Goal: Transaction & Acquisition: Book appointment/travel/reservation

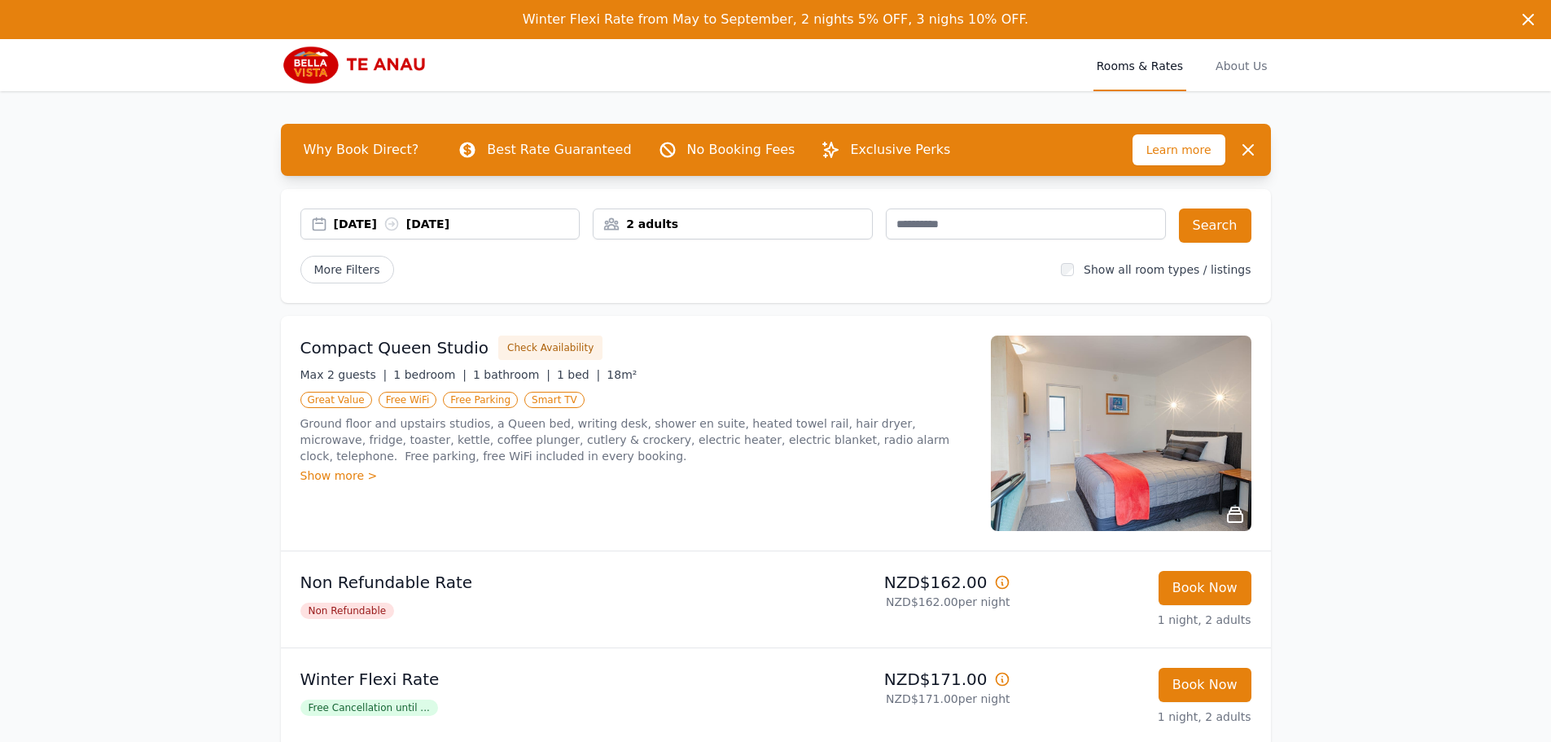
click at [338, 217] on div "[DATE] [DATE]" at bounding box center [457, 224] width 246 height 16
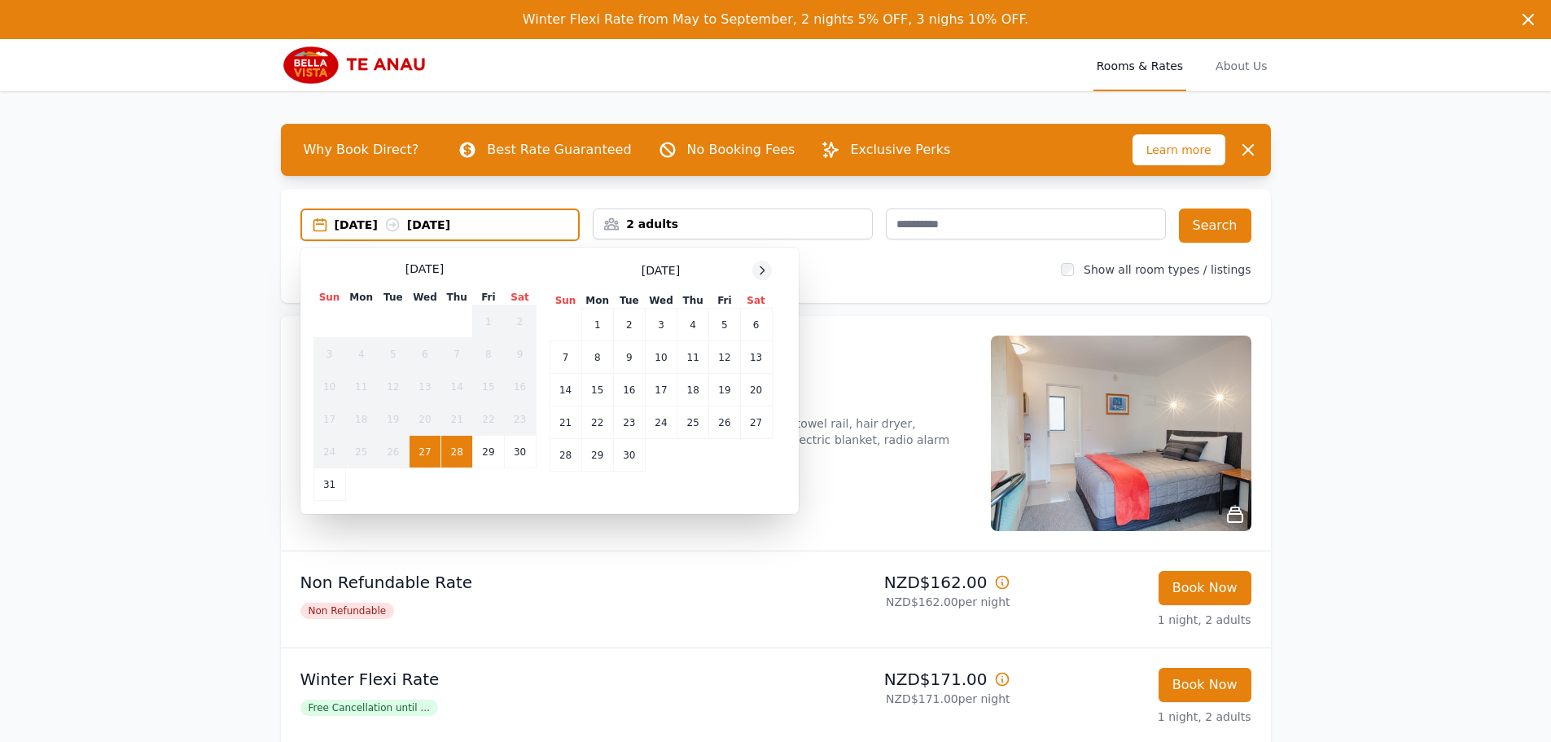
click at [763, 270] on icon at bounding box center [762, 270] width 13 height 13
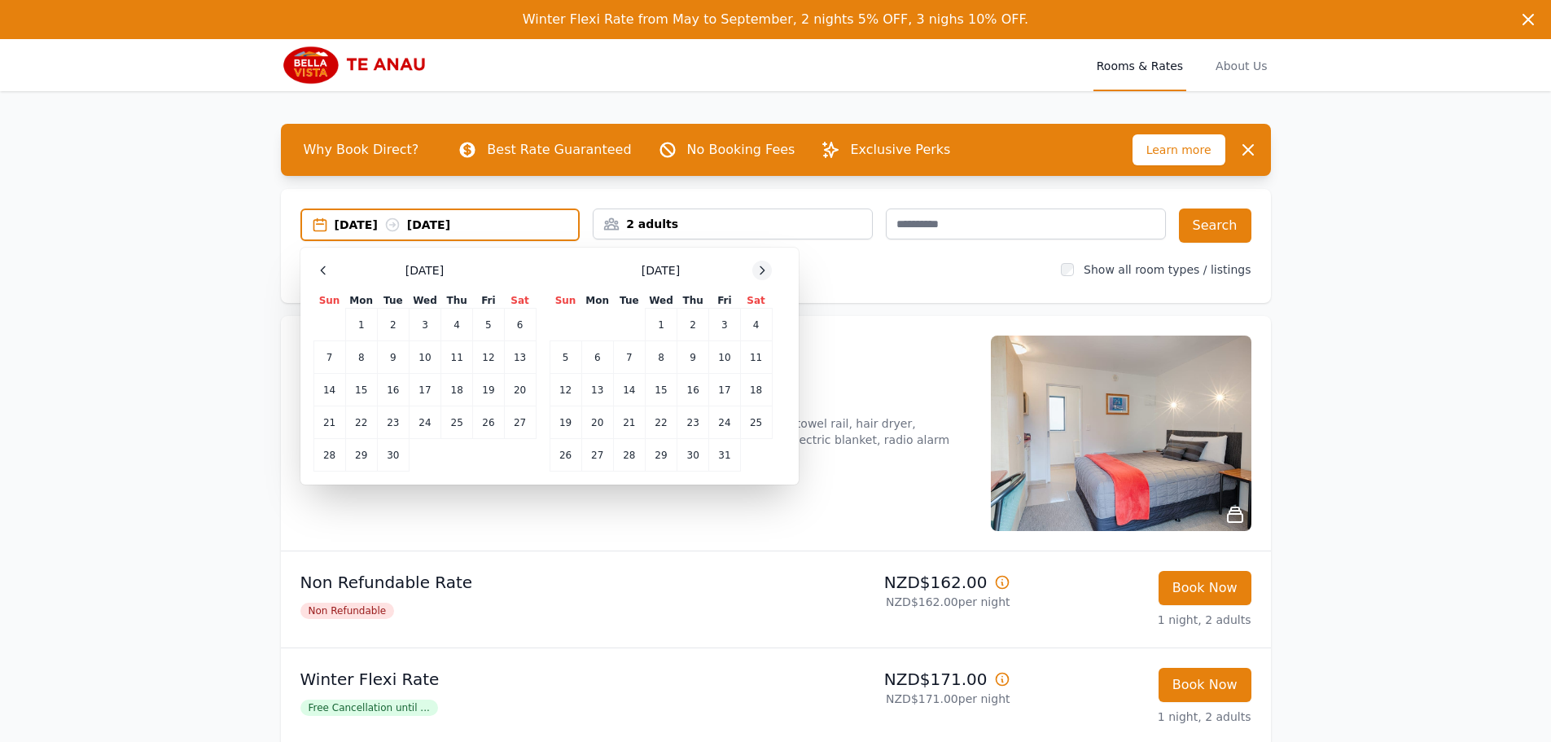
click at [763, 270] on icon at bounding box center [762, 270] width 13 height 13
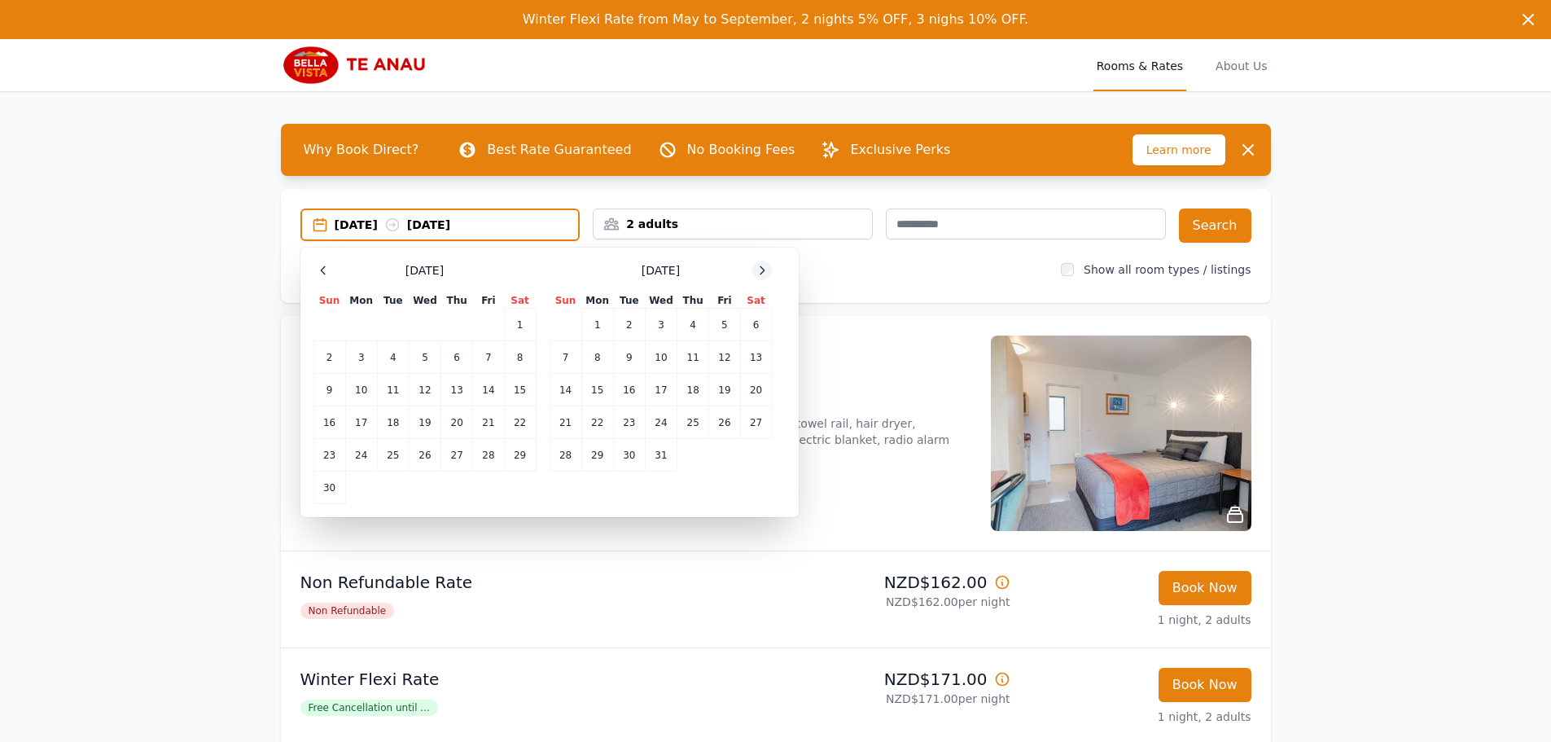
click at [763, 270] on icon at bounding box center [762, 270] width 13 height 13
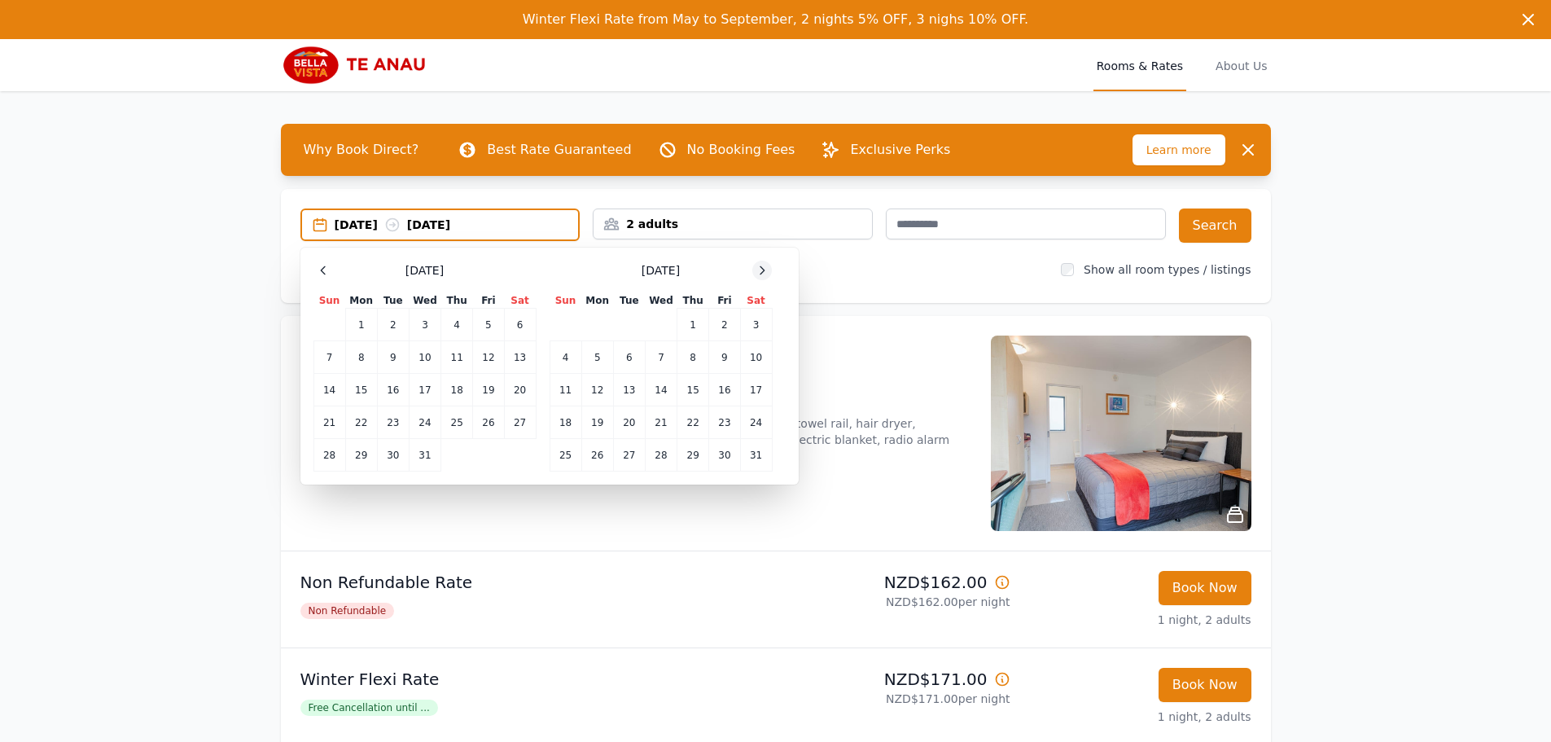
click at [763, 270] on icon at bounding box center [762, 270] width 13 height 13
click at [628, 366] on td "10" at bounding box center [629, 357] width 32 height 33
click at [687, 362] on td "12" at bounding box center [694, 357] width 32 height 33
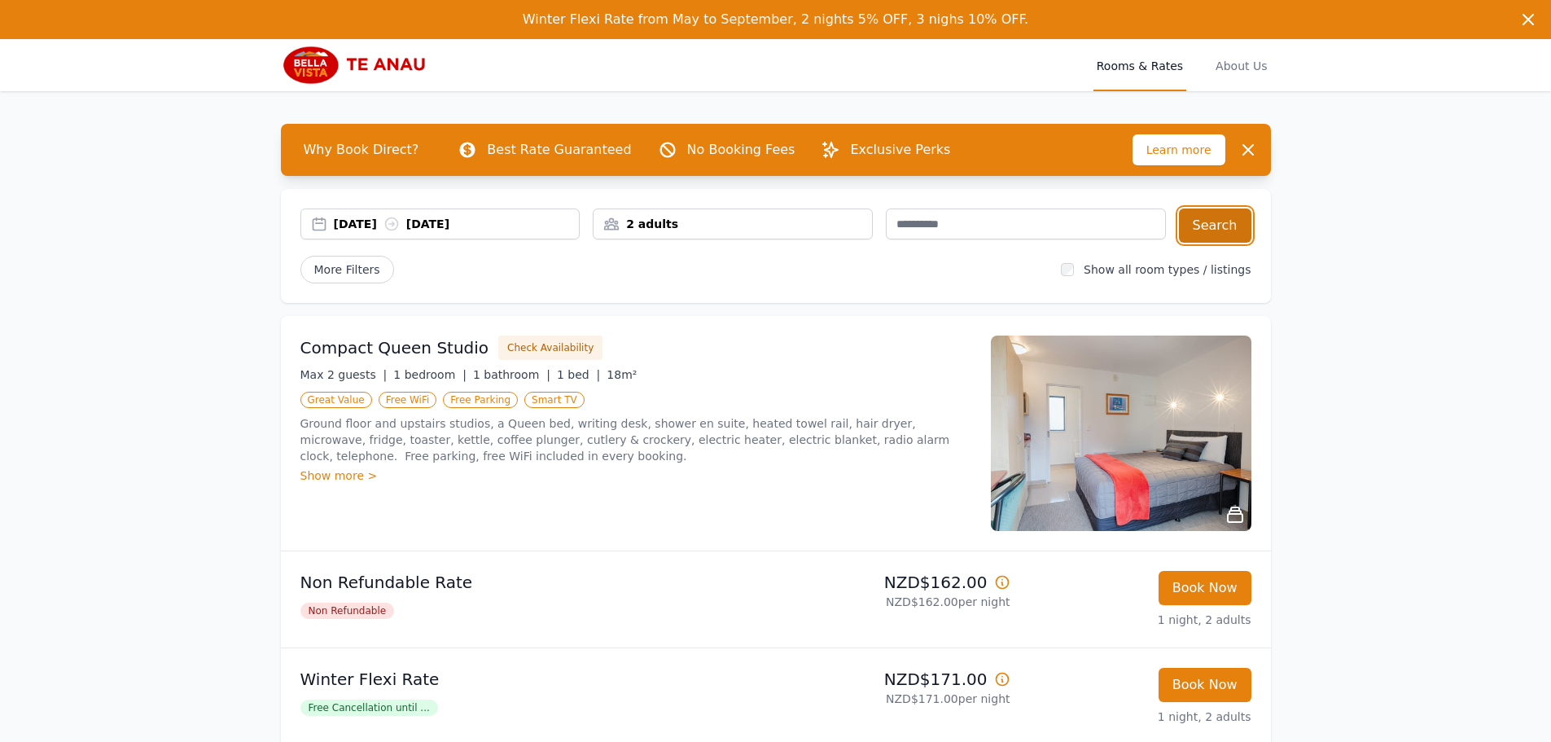
click at [1214, 226] on button "Search" at bounding box center [1215, 225] width 72 height 34
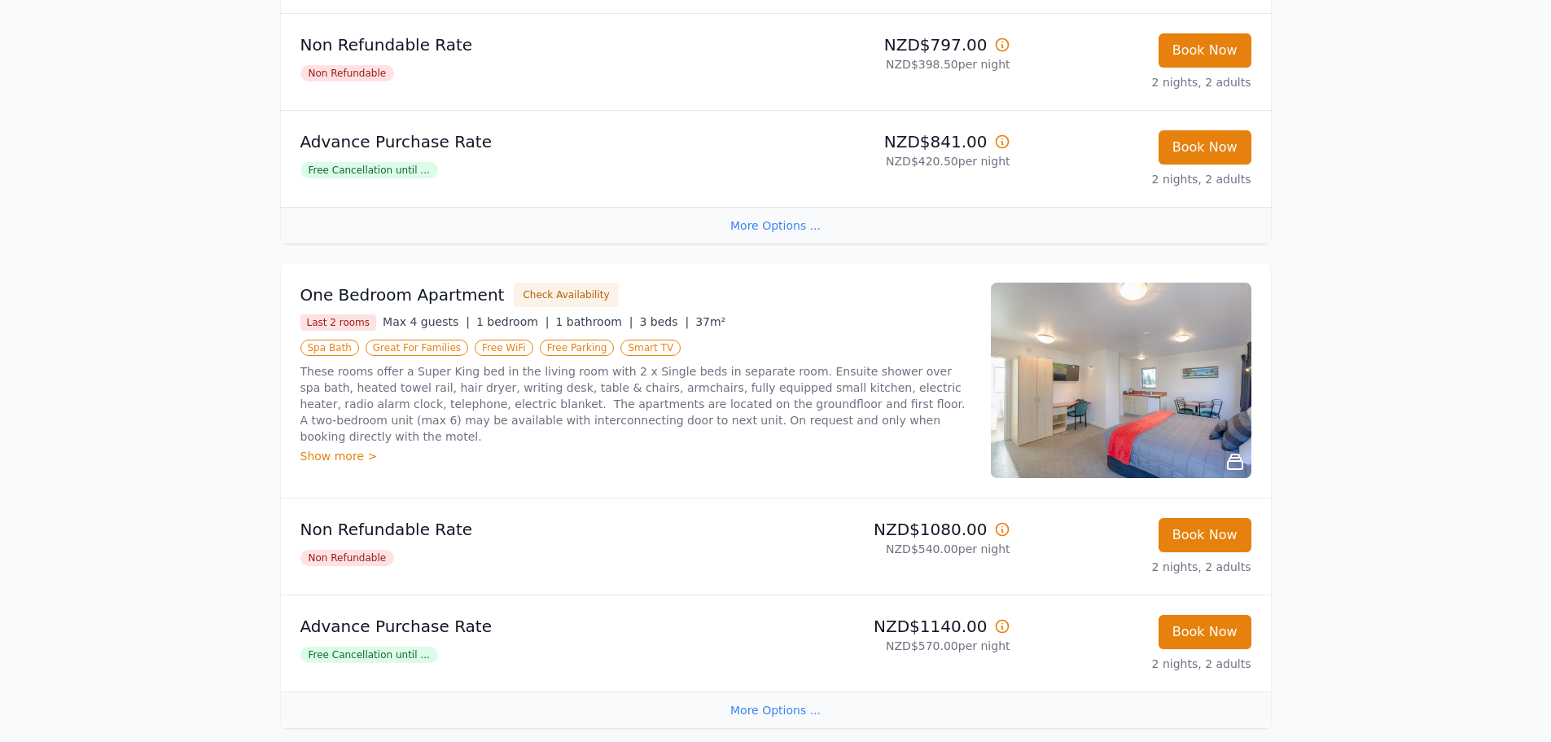
scroll to position [2117, 0]
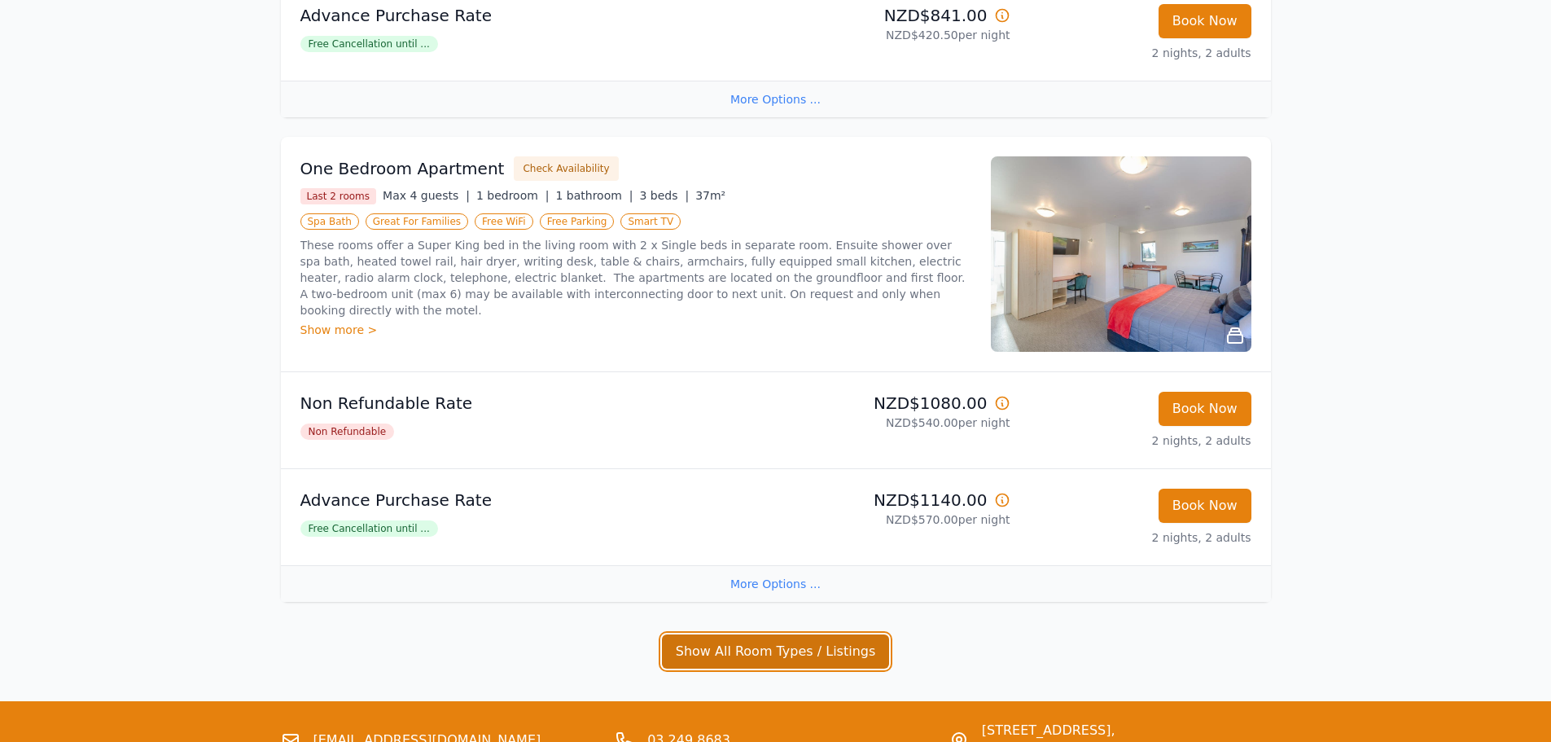
click at [755, 655] on button "Show All Room Types / Listings" at bounding box center [776, 651] width 228 height 34
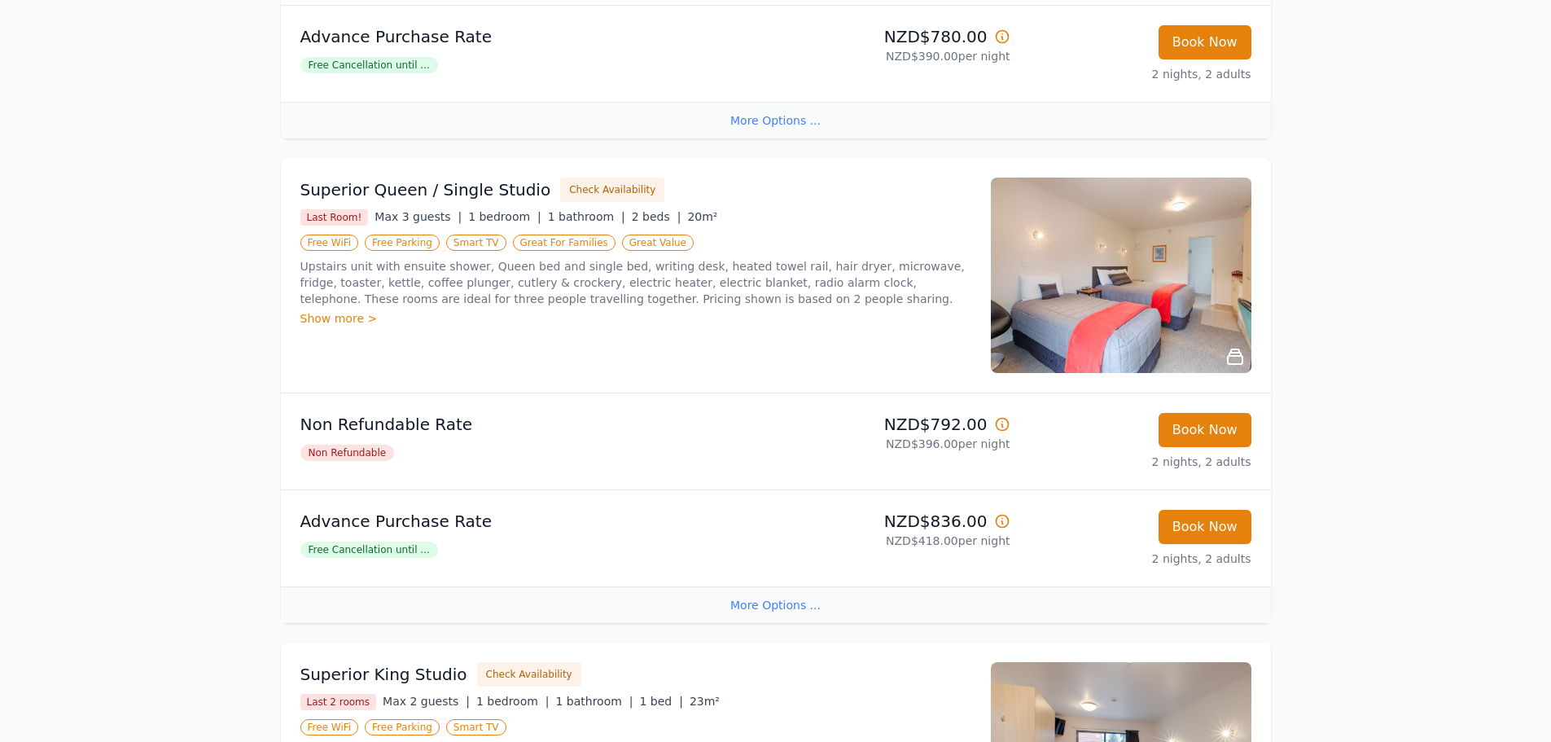
scroll to position [1116, 0]
